Goal: Task Accomplishment & Management: Manage account settings

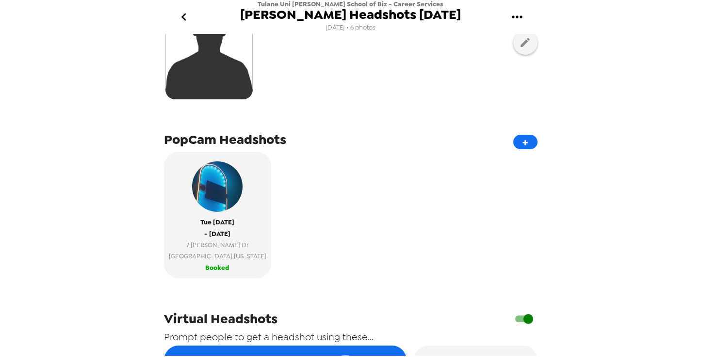
scroll to position [243, 0]
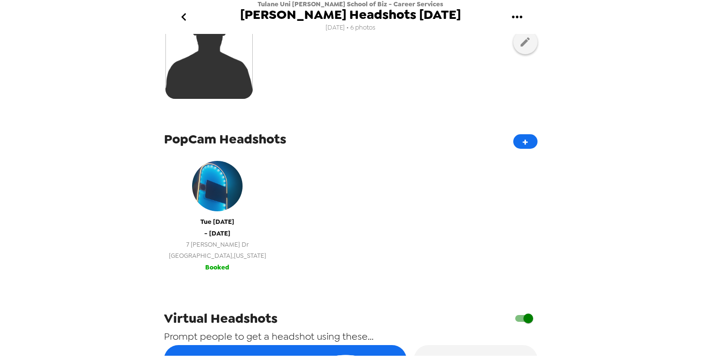
click at [204, 228] on span "- [DATE]" at bounding box center [217, 233] width 26 height 11
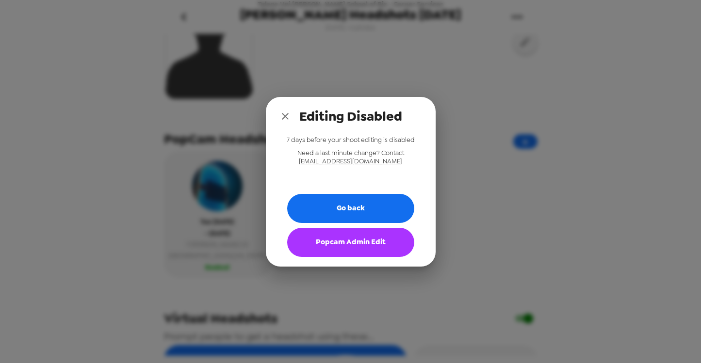
click at [283, 116] on icon "close" at bounding box center [285, 117] width 12 height 12
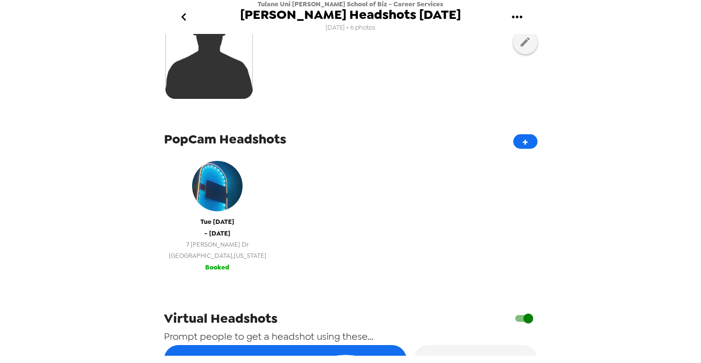
click at [195, 266] on button "[DATE] - [DATE] 7 [PERSON_NAME] Dr [GEOGRAPHIC_DATA] , [US_STATE] Booked" at bounding box center [217, 214] width 107 height 127
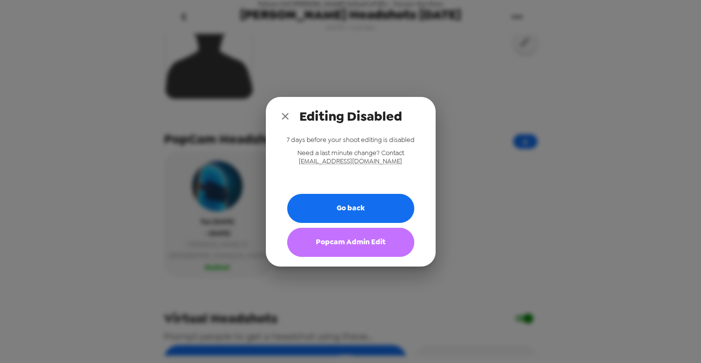
click at [338, 247] on button "Popcam Admin Edit" at bounding box center [350, 242] width 127 height 29
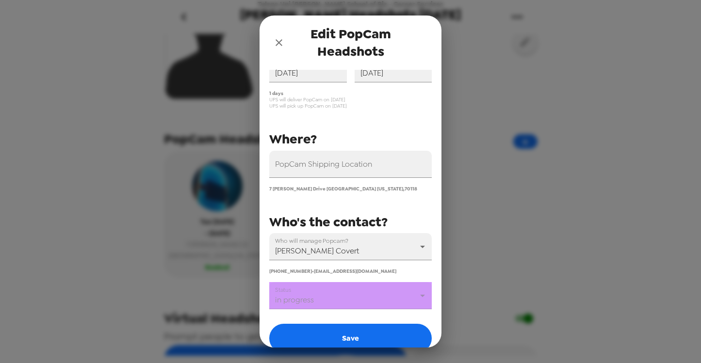
scroll to position [101, 0]
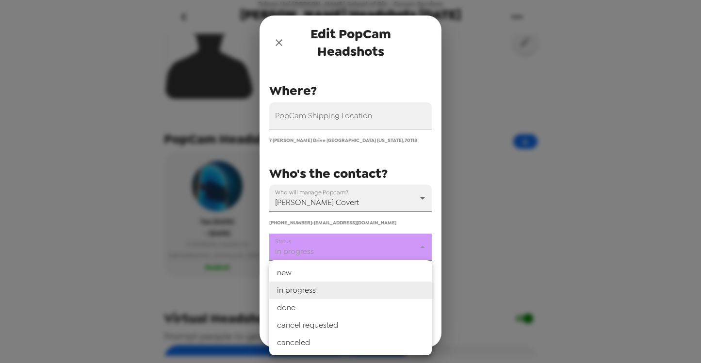
click at [345, 248] on body "Tulane Uni [PERSON_NAME] School of Biz - Career Services [PERSON_NAME] Headshot…" at bounding box center [350, 181] width 701 height 363
click at [314, 307] on li "done" at bounding box center [350, 307] width 162 height 17
type input "done"
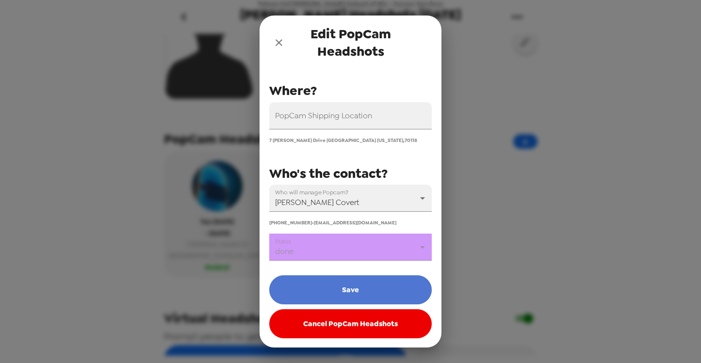
click at [323, 289] on button "Save" at bounding box center [350, 289] width 162 height 29
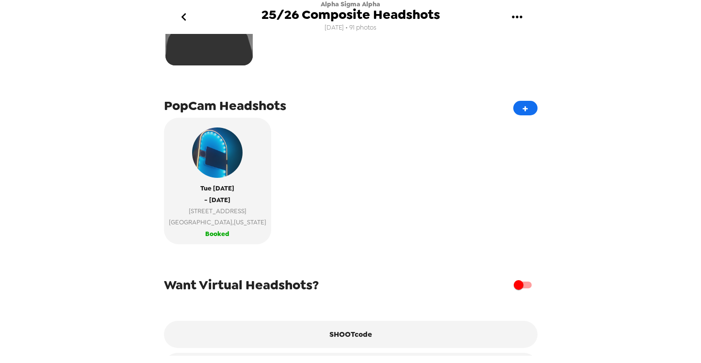
scroll to position [307, 0]
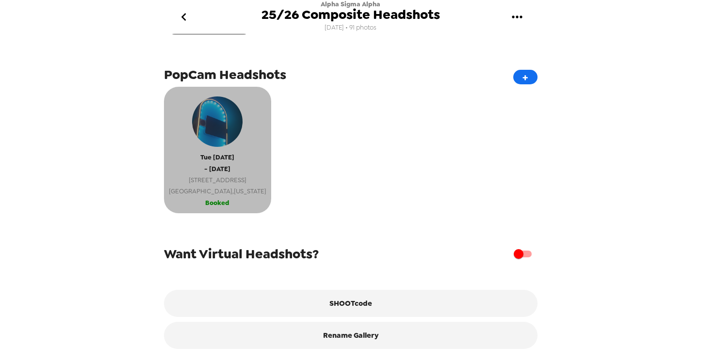
click at [218, 181] on span "1812 S Broadway St" at bounding box center [217, 180] width 97 height 11
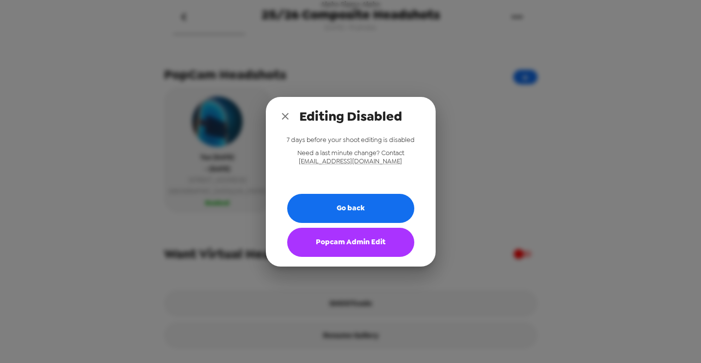
click at [286, 116] on icon "close" at bounding box center [285, 117] width 12 height 12
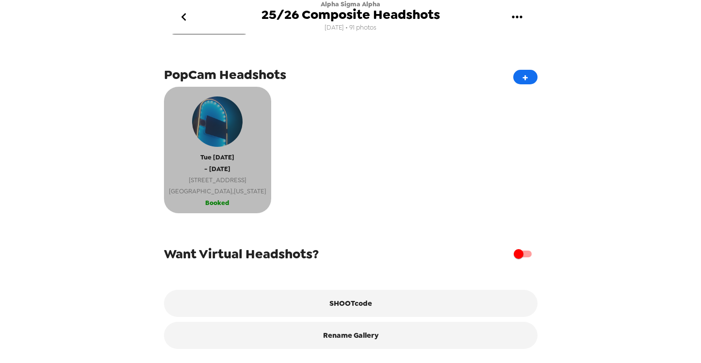
click at [214, 184] on span "1812 S Broadway St" at bounding box center [217, 180] width 97 height 11
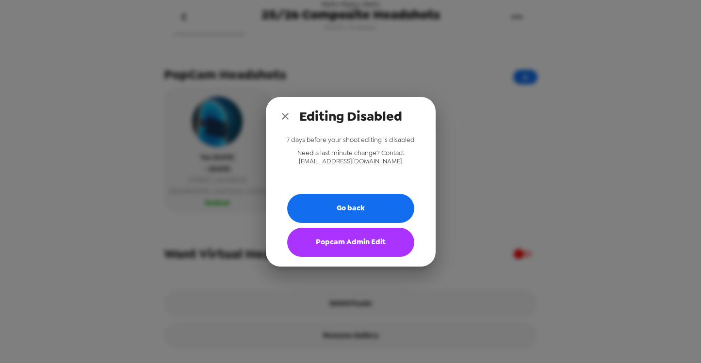
click at [328, 246] on button "Popcam Admin Edit" at bounding box center [350, 242] width 127 height 29
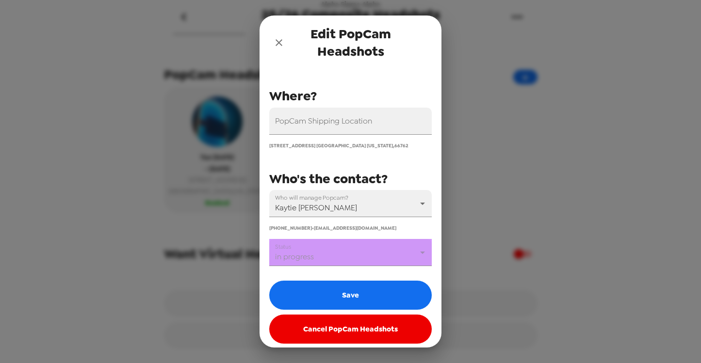
scroll to position [97, 0]
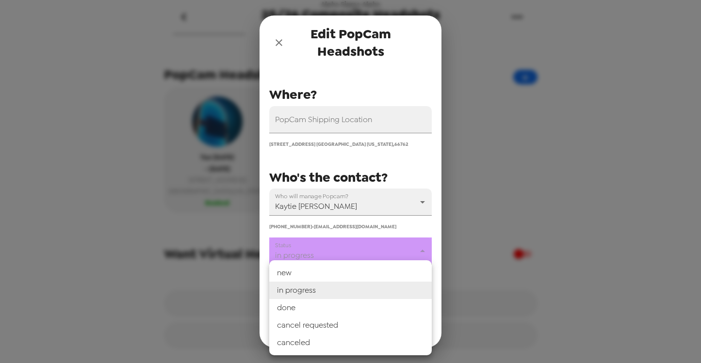
click at [355, 245] on body "Alpha Sigma Alpha 25/26 Composite Headshots 9/20/25 • 91 photos Upload headshot…" at bounding box center [350, 181] width 701 height 363
click at [332, 305] on li "done" at bounding box center [350, 307] width 162 height 17
type input "done"
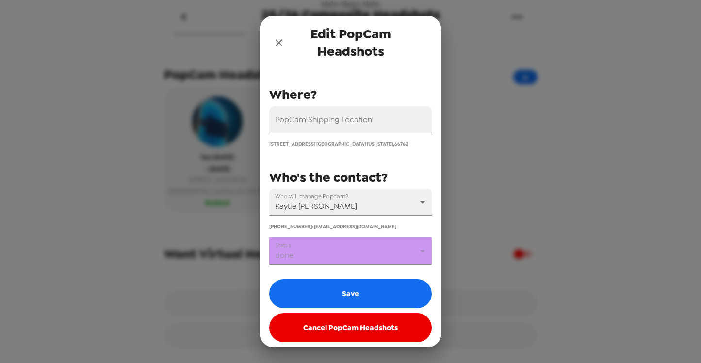
scroll to position [101, 0]
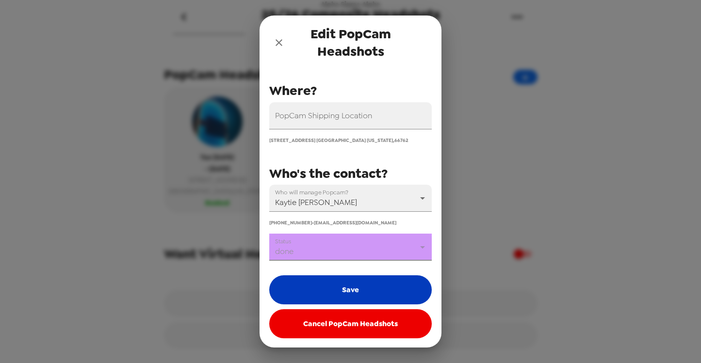
click at [323, 285] on button "Save" at bounding box center [350, 289] width 162 height 29
